Goal: Book appointment/travel/reservation

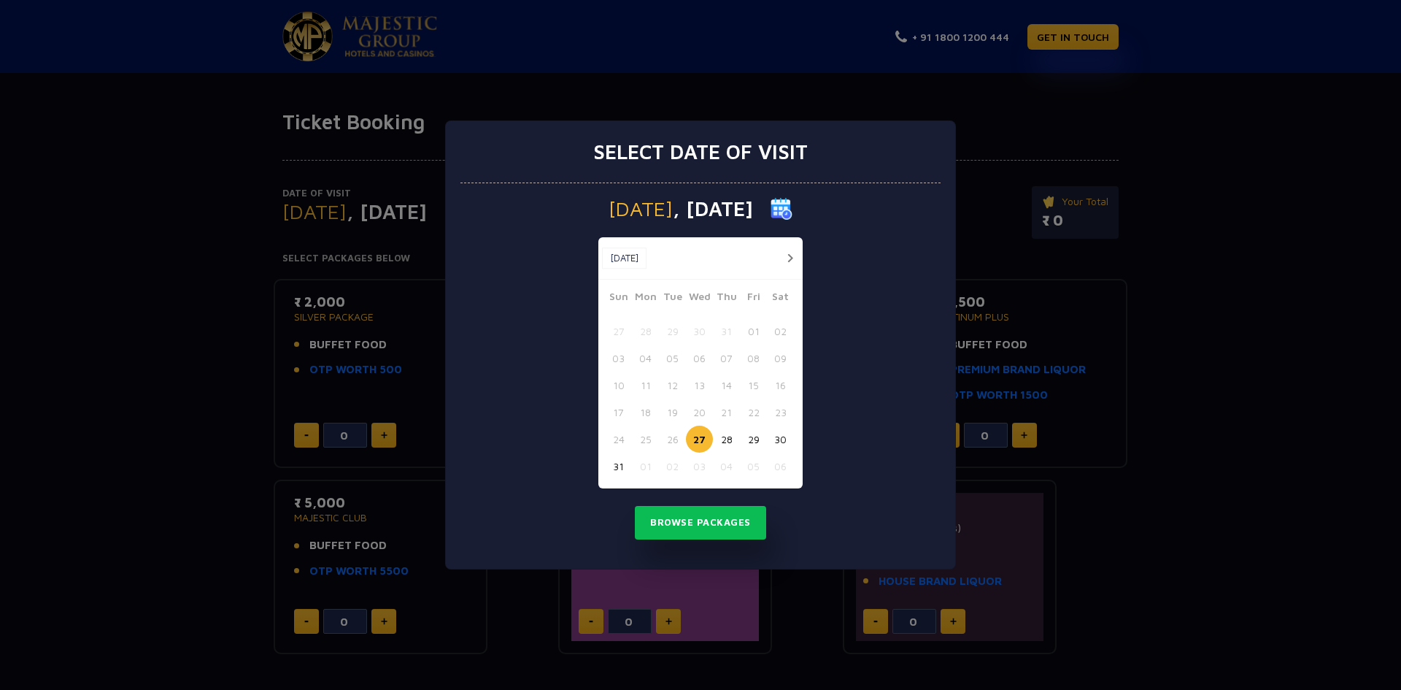
click at [796, 259] on button "button" at bounding box center [790, 258] width 18 height 18
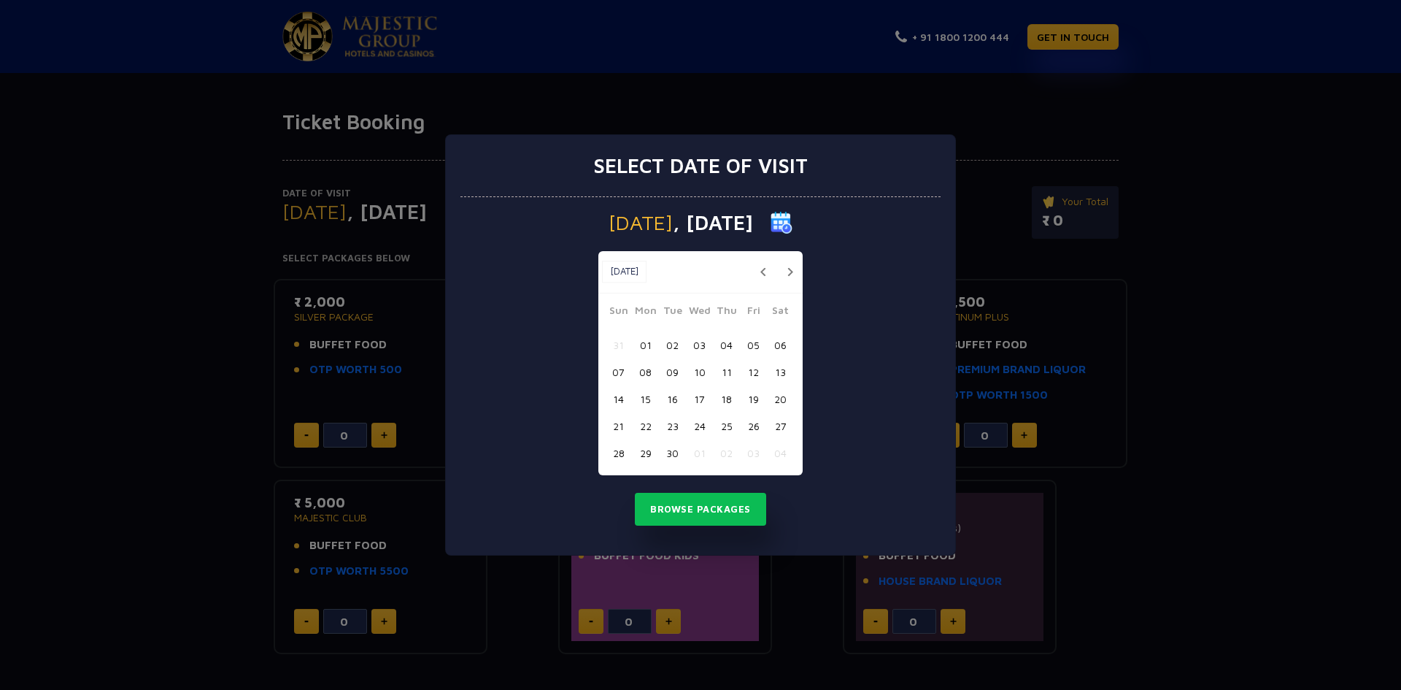
click at [782, 350] on button "06" at bounding box center [780, 344] width 27 height 27
click at [723, 498] on button "Browse Packages" at bounding box center [700, 510] width 131 height 34
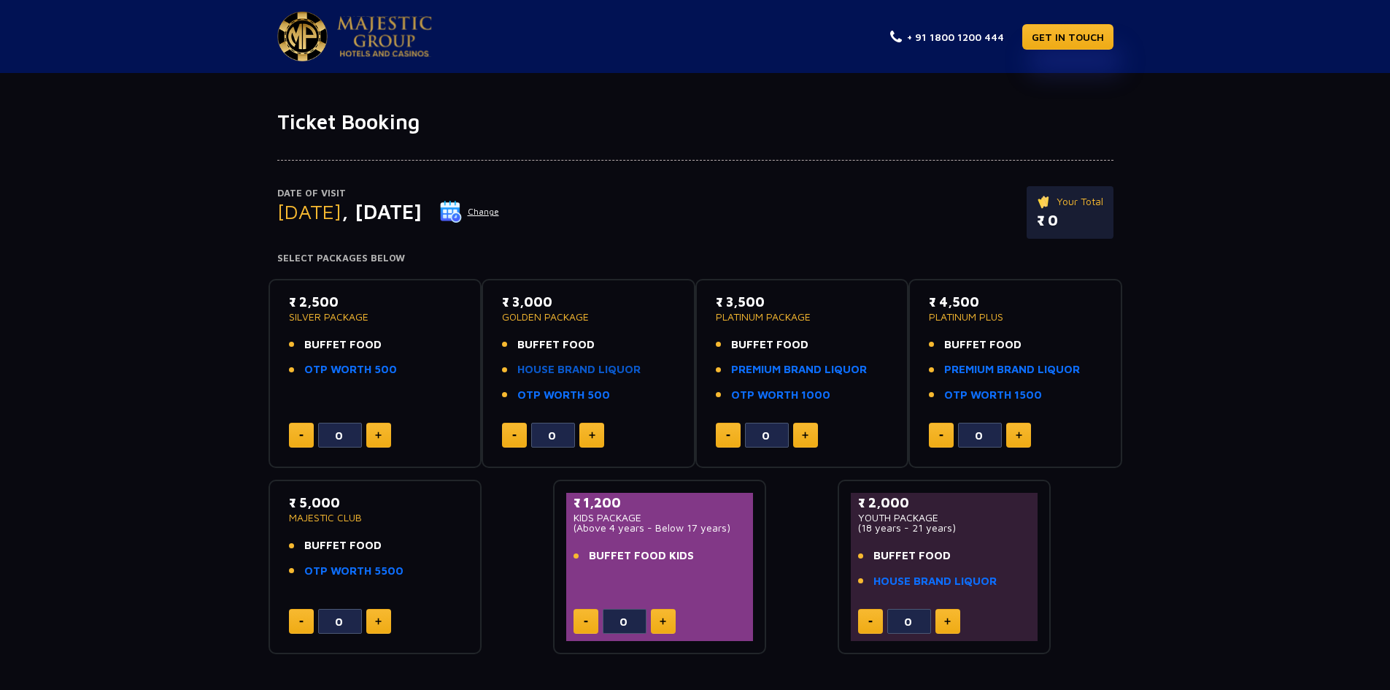
click at [599, 373] on link "HOUSE BRAND LIQUOR" at bounding box center [578, 369] width 123 height 17
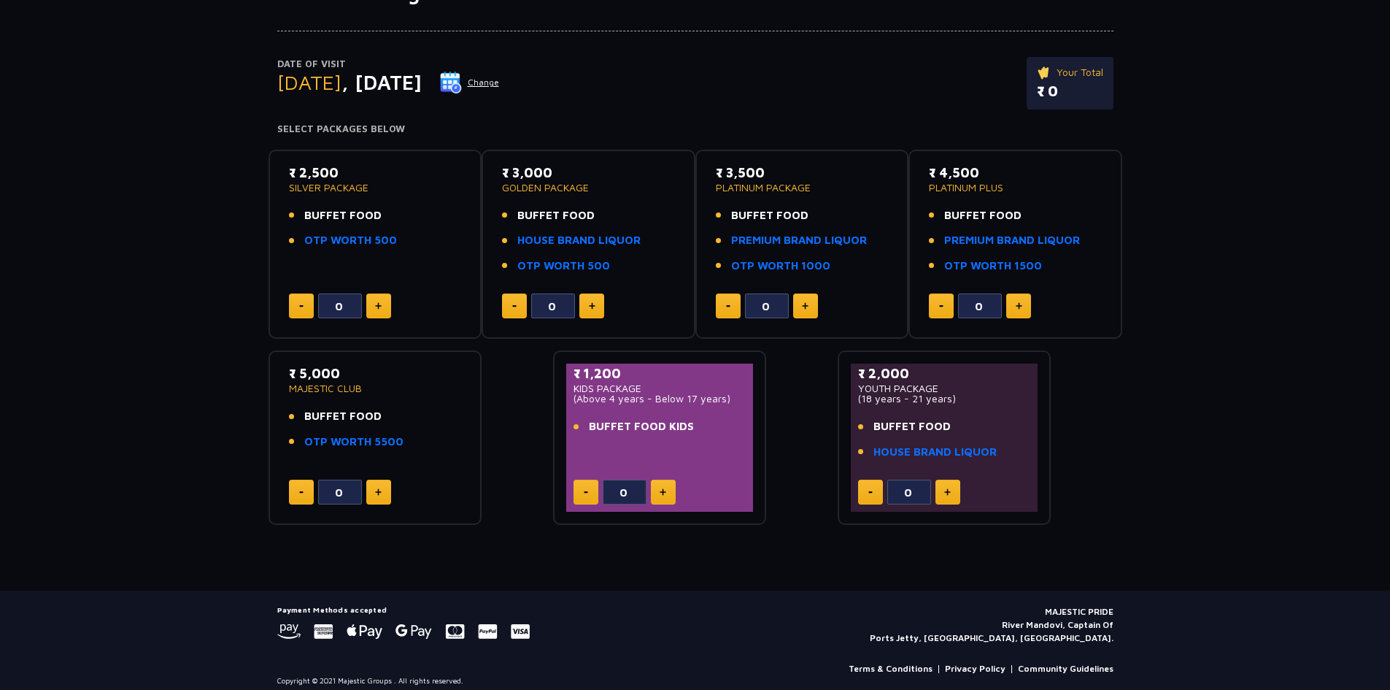
scroll to position [140, 0]
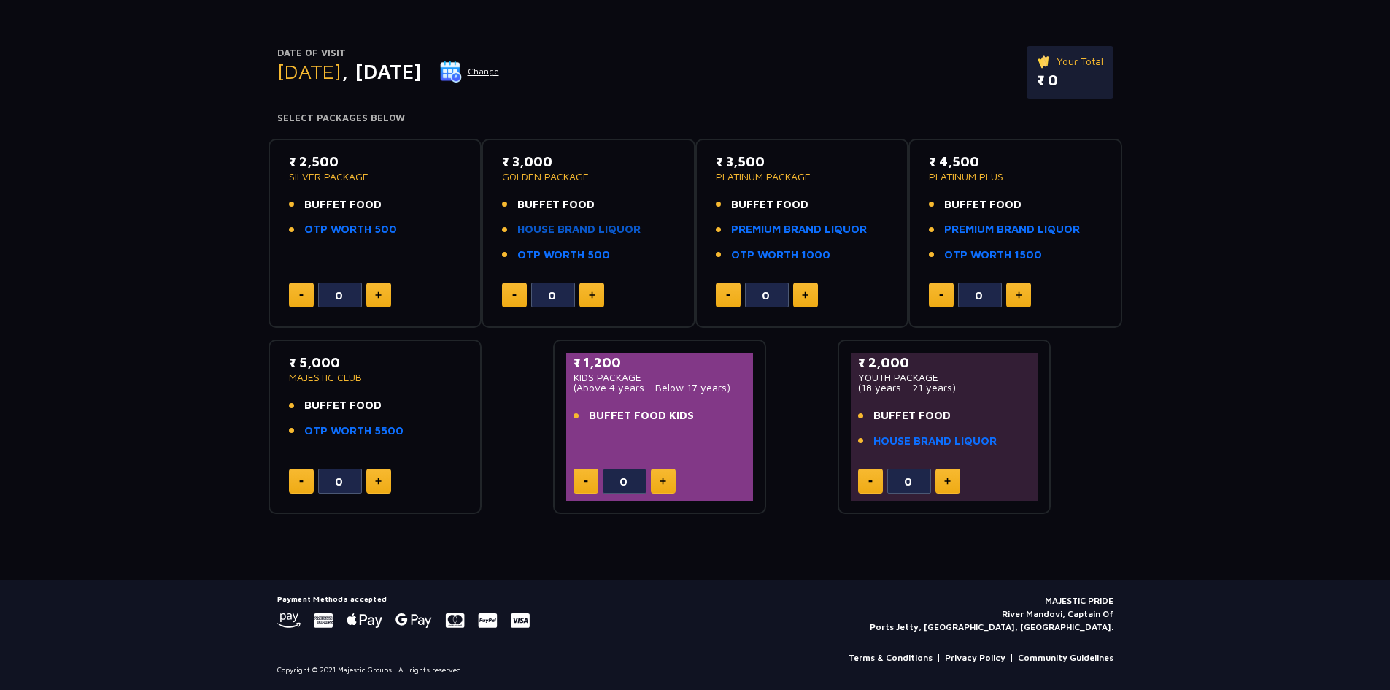
click at [587, 228] on link "HOUSE BRAND LIQUOR" at bounding box center [578, 229] width 123 height 17
type input "6"
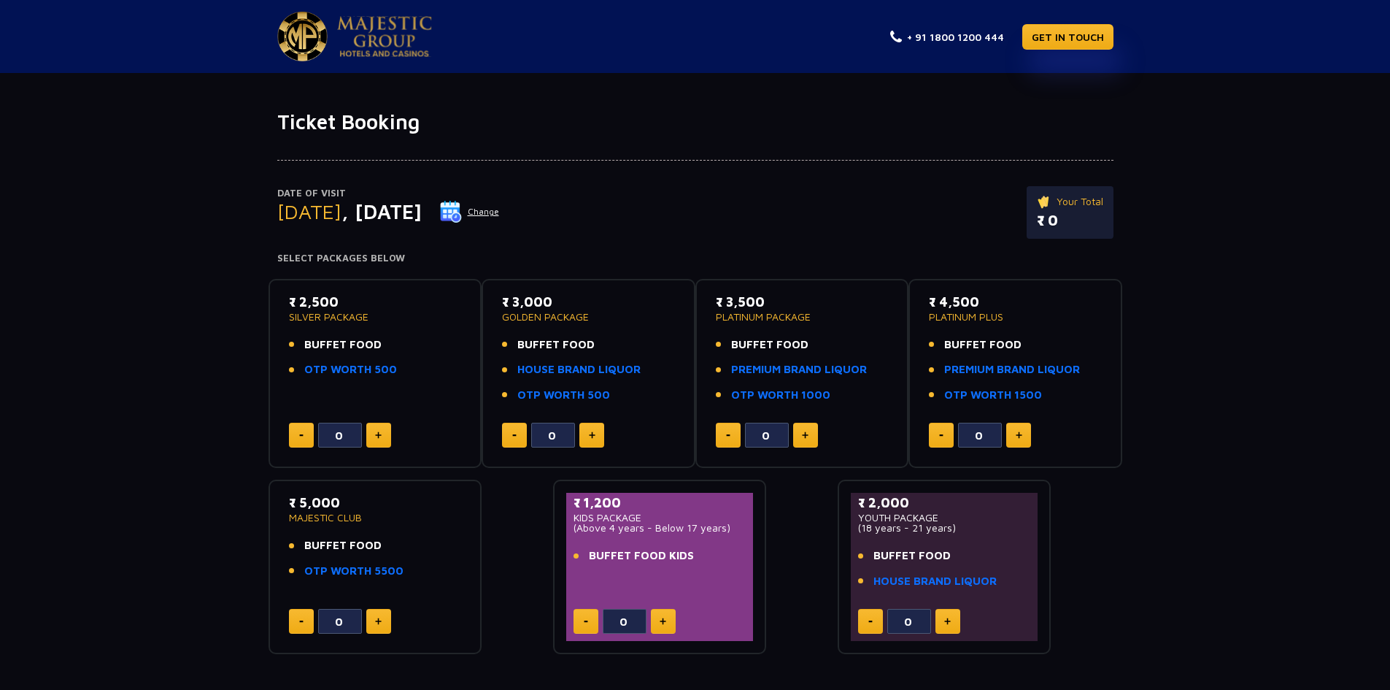
click at [593, 437] on img at bounding box center [592, 434] width 7 height 7
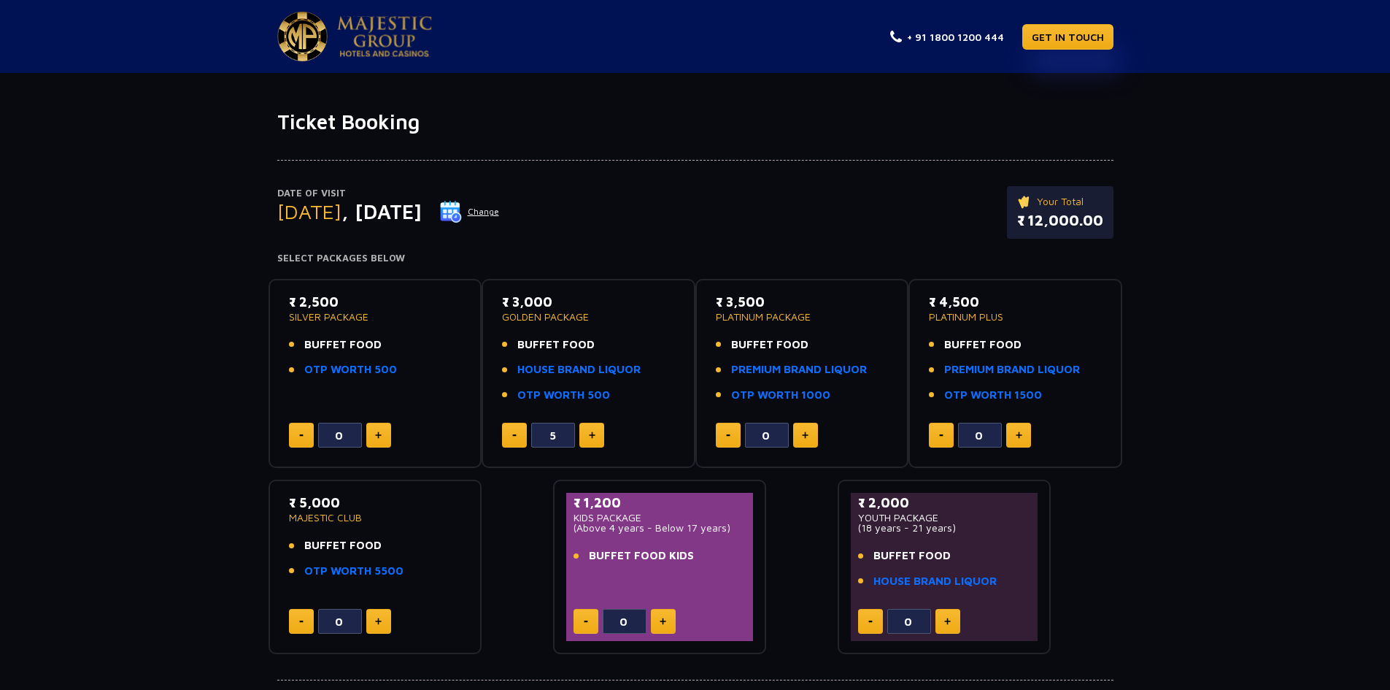
click at [593, 437] on img at bounding box center [592, 434] width 7 height 7
type input "6"
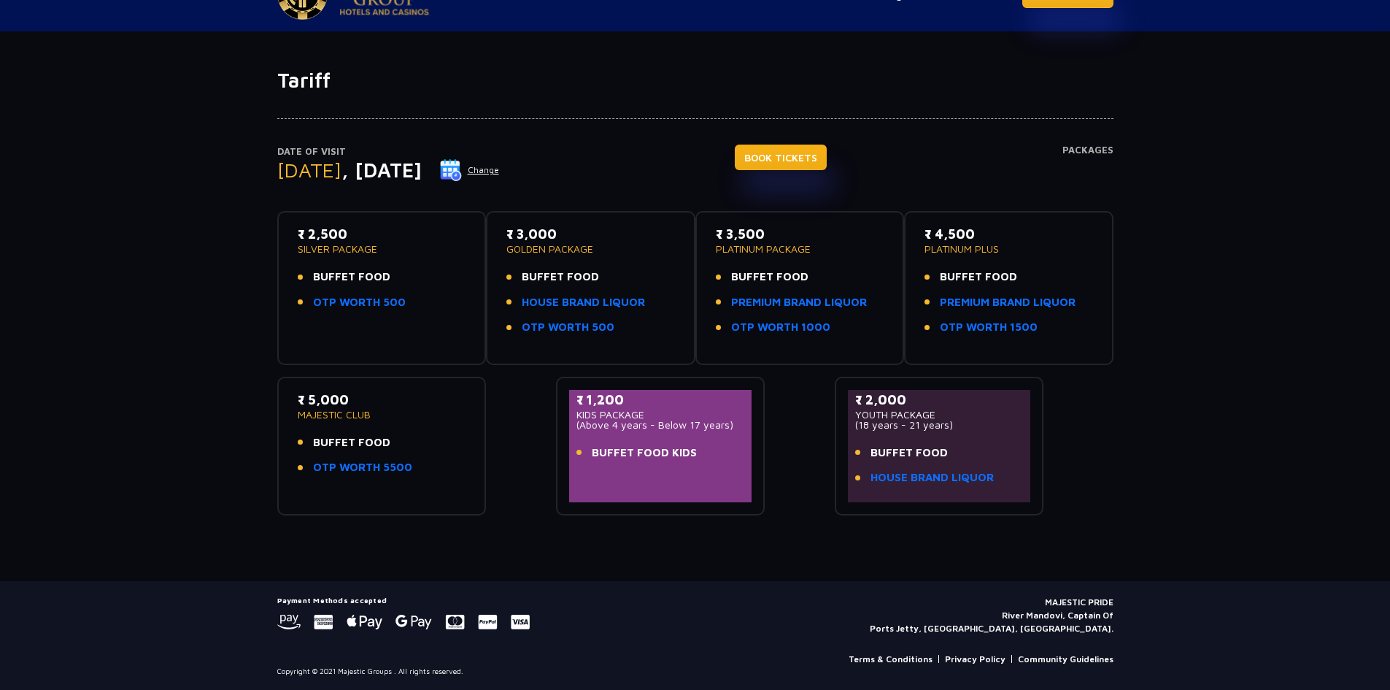
scroll to position [43, 0]
